Goal: Transaction & Acquisition: Purchase product/service

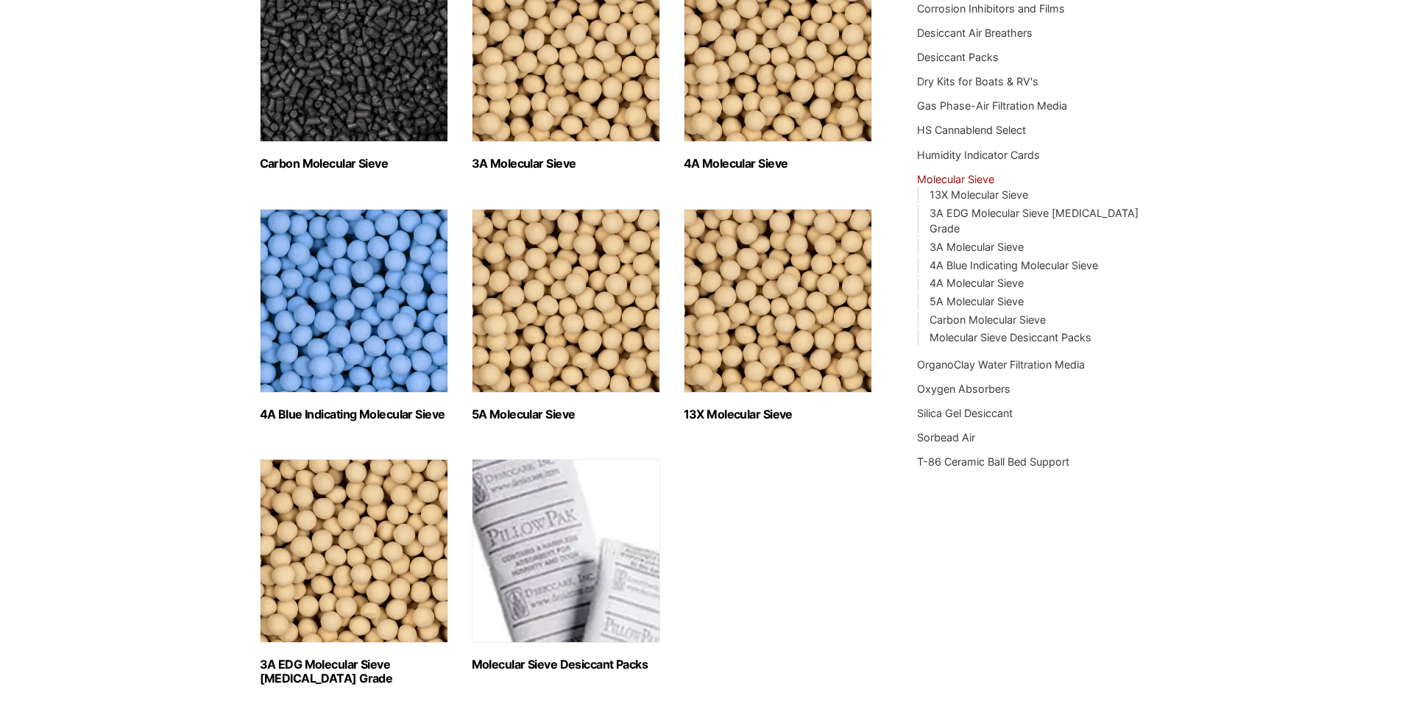
scroll to position [294, 0]
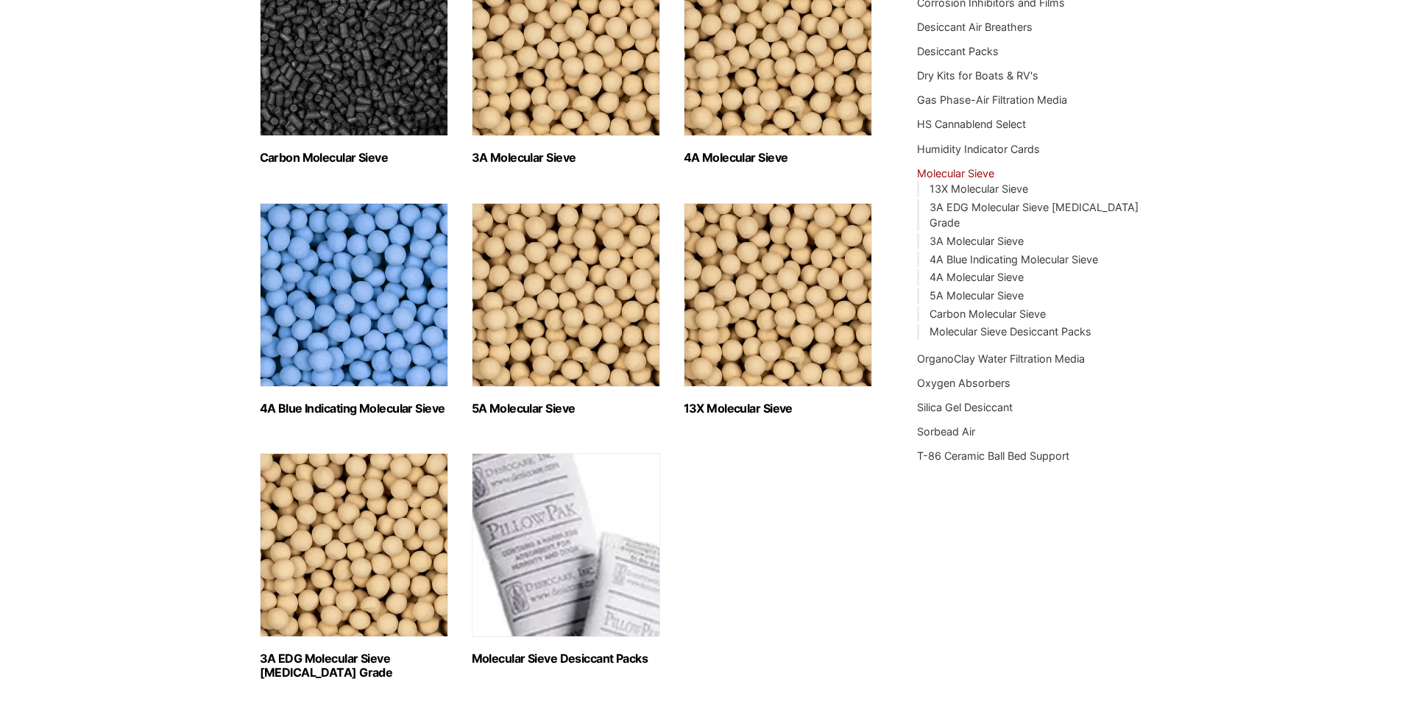
click at [559, 526] on img "Visit product category Molecular Sieve Desiccant Packs" at bounding box center [566, 545] width 188 height 184
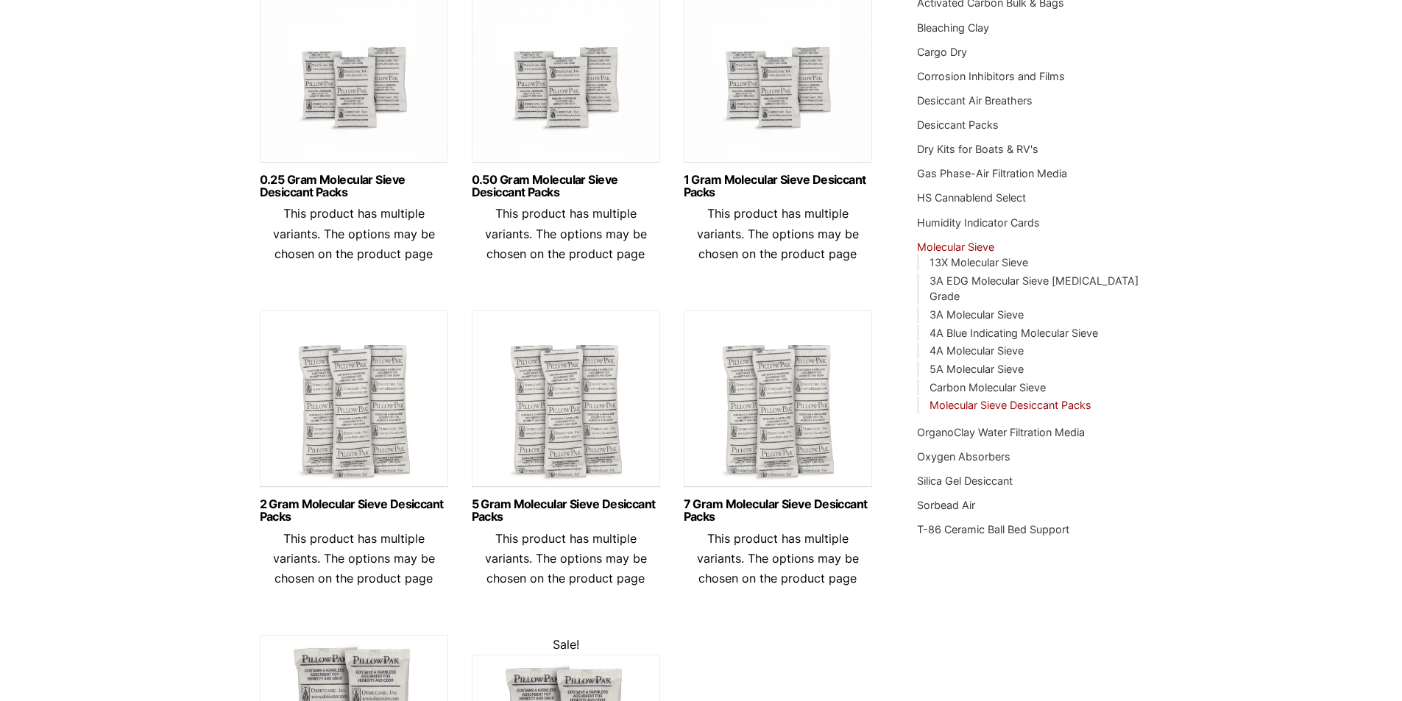
scroll to position [294, 0]
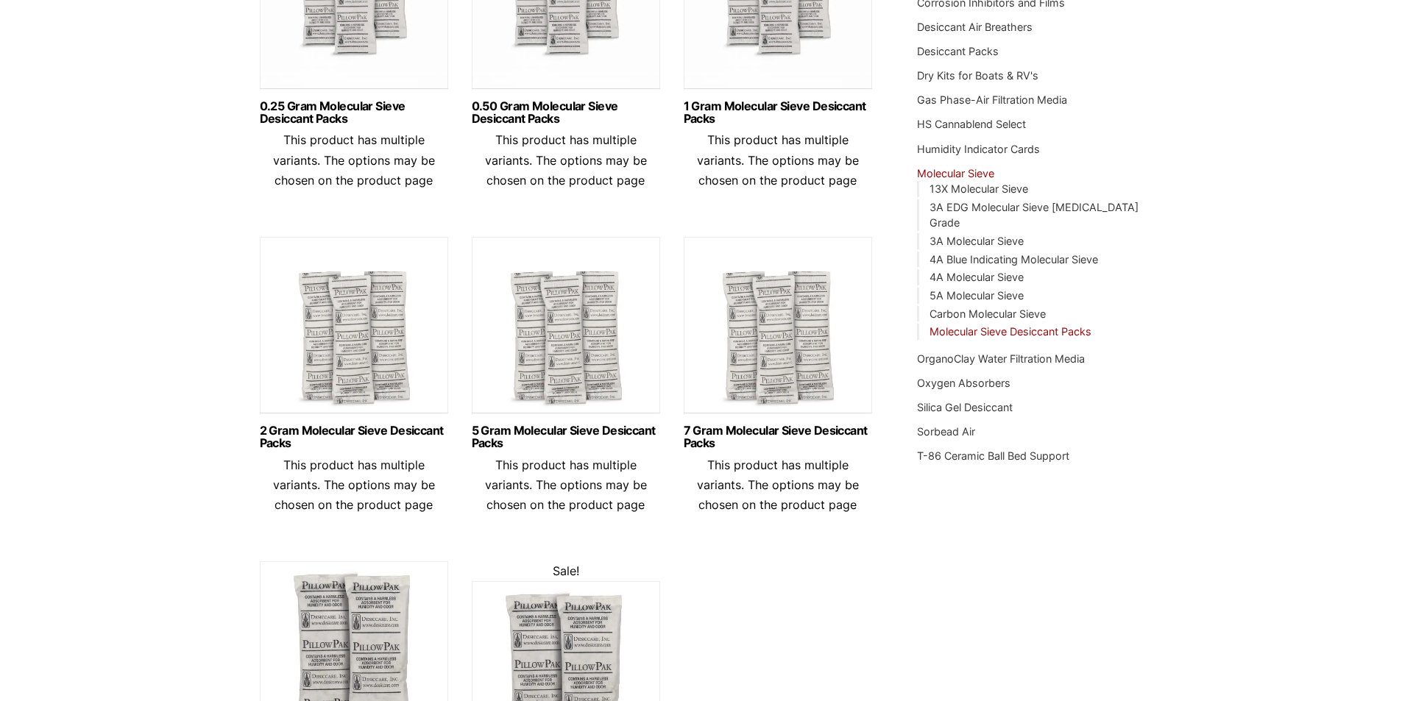
click at [348, 303] on img at bounding box center [354, 329] width 188 height 184
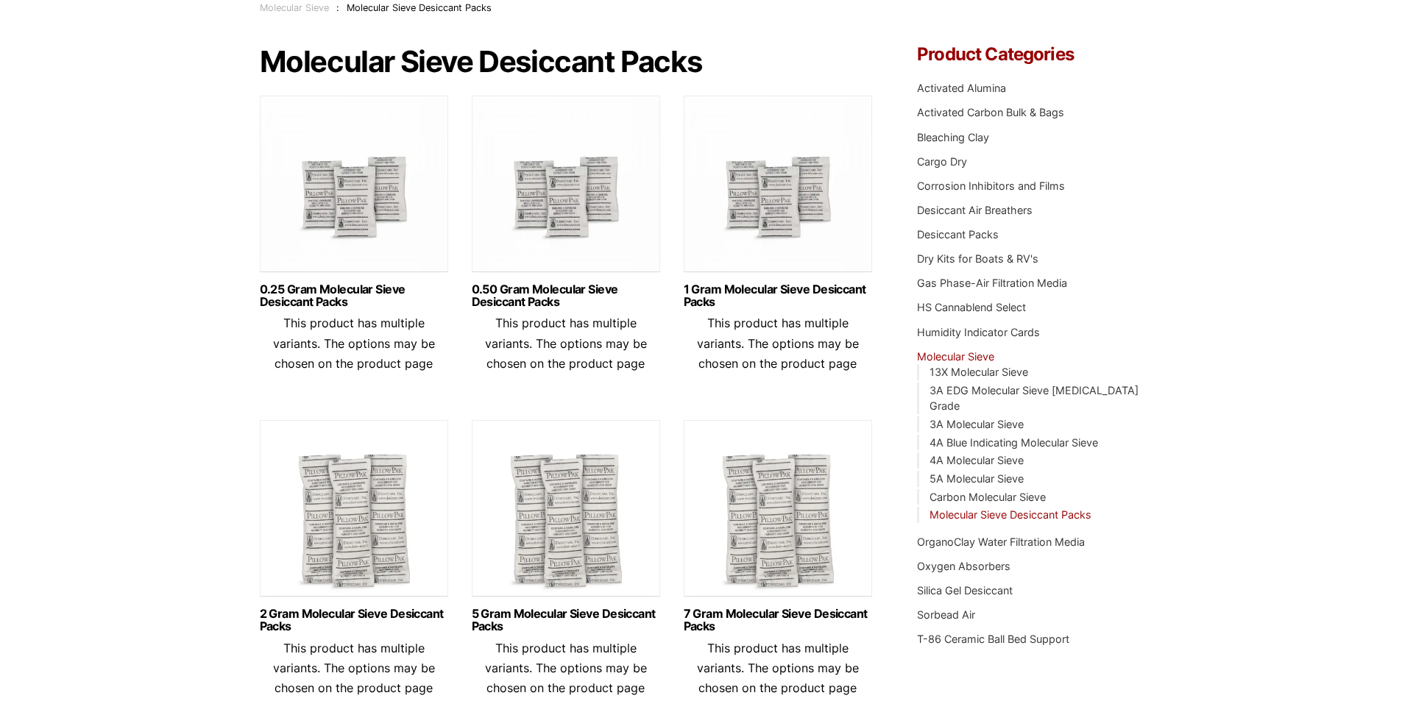
scroll to position [0, 0]
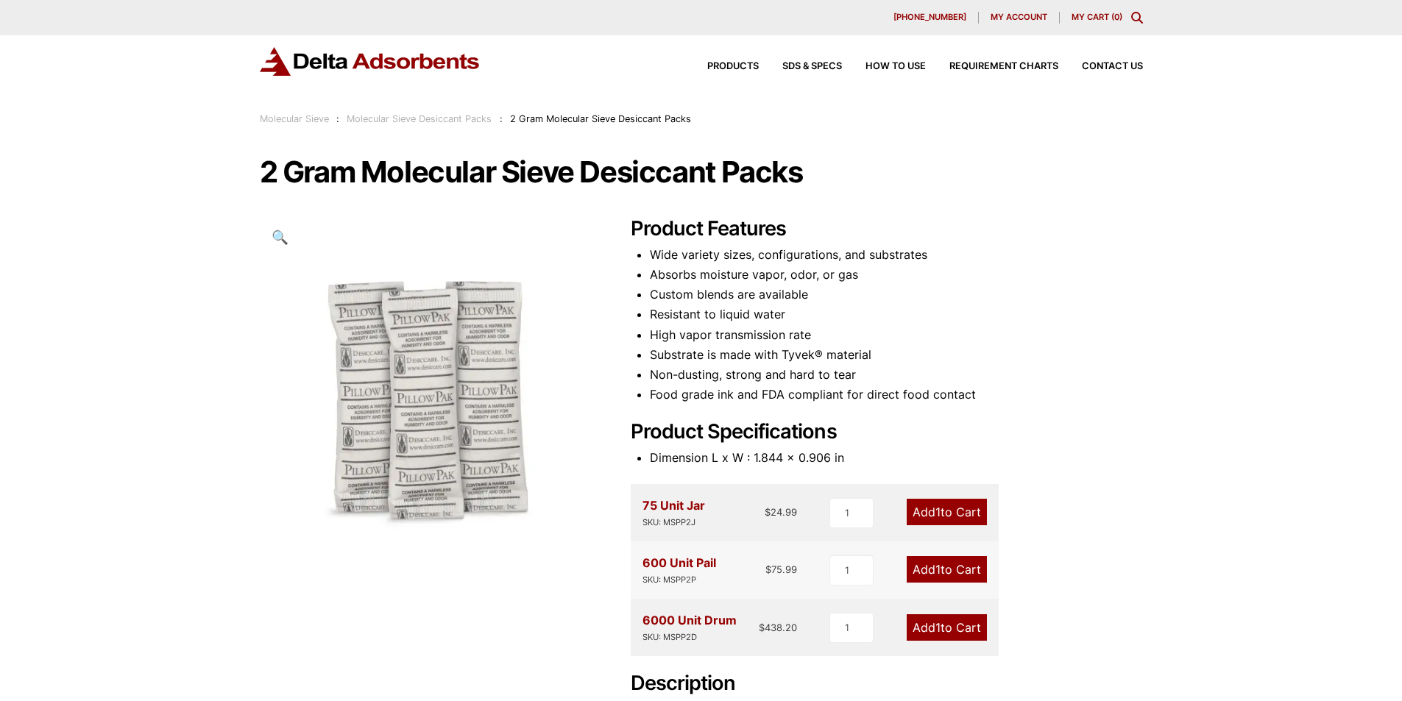
scroll to position [74, 0]
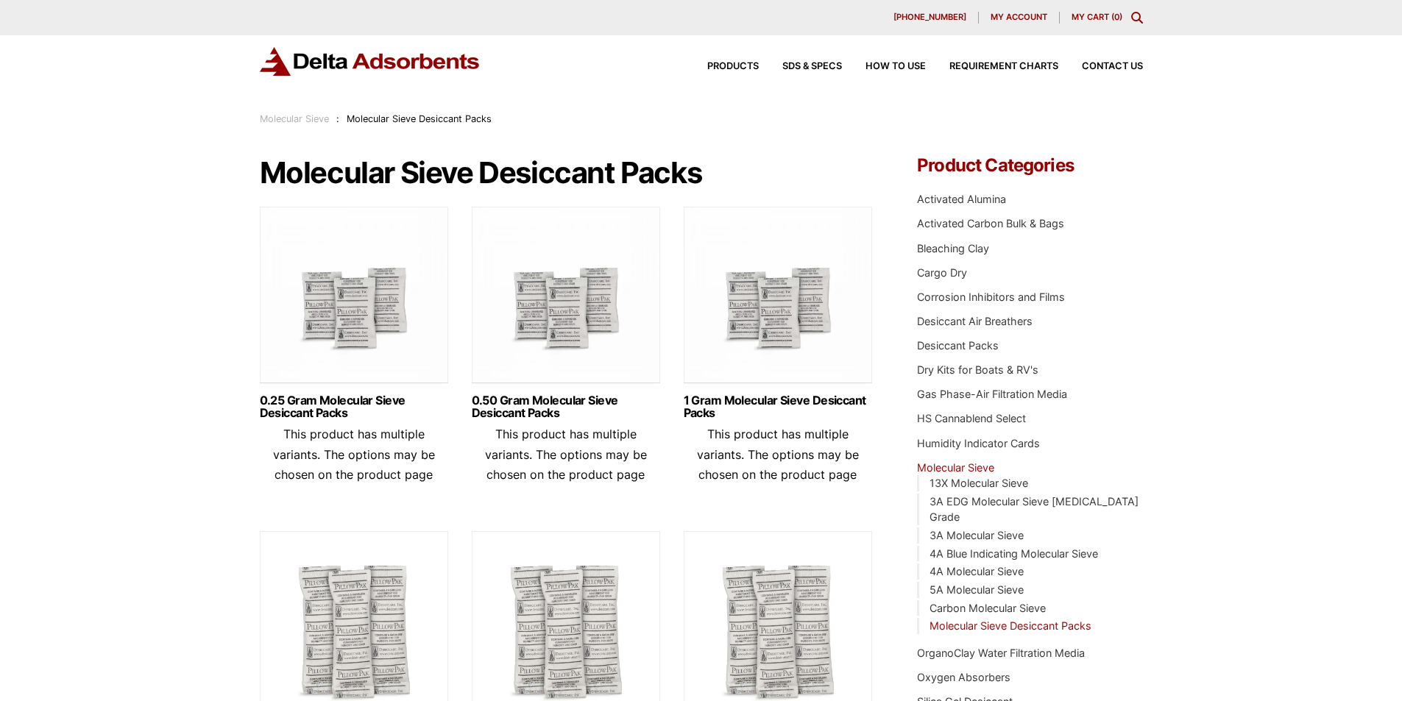
click at [202, 116] on div "Molecular Sieve : Molecular Sieve Desiccant Packs" at bounding box center [701, 119] width 1402 height 16
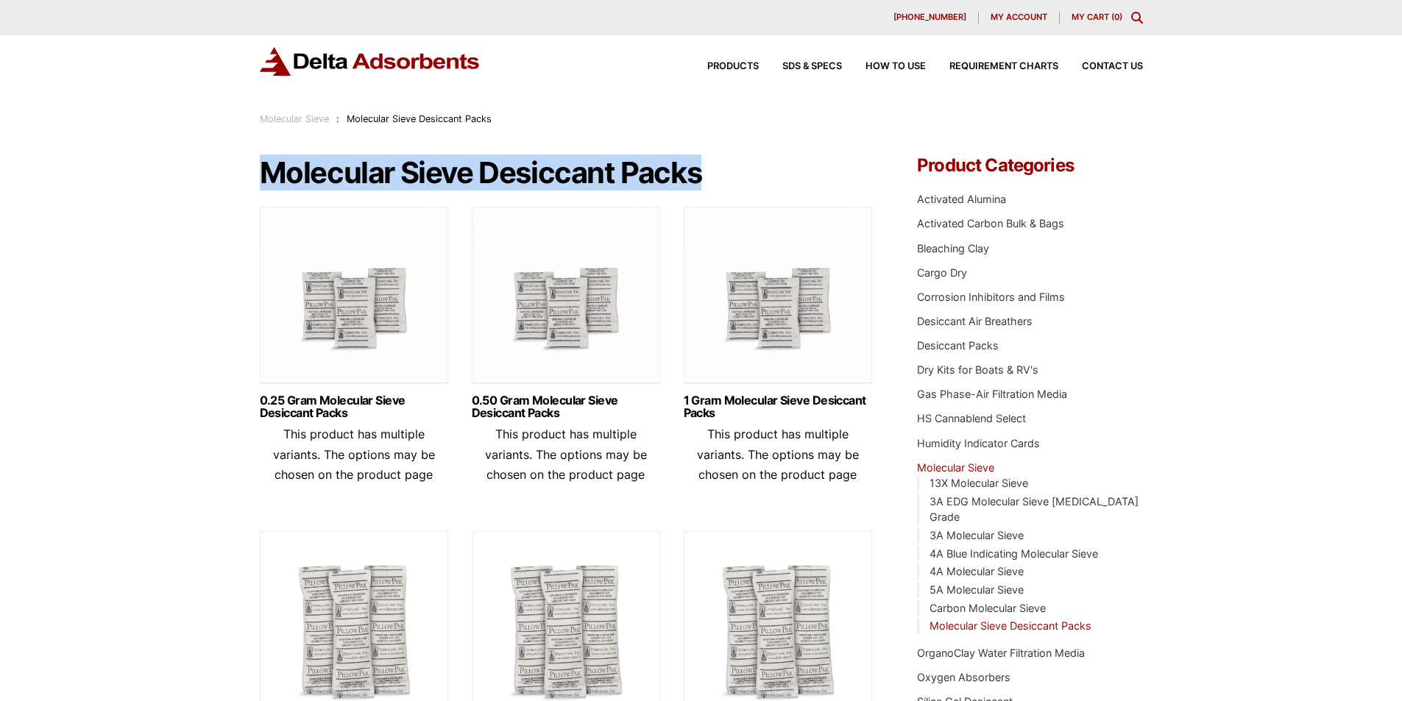
drag, startPoint x: 258, startPoint y: 177, endPoint x: 706, endPoint y: 177, distance: 448.9
click at [735, 181] on h1 "Molecular Sieve Desiccant Packs" at bounding box center [567, 173] width 614 height 32
